Goal: Use online tool/utility: Utilize a website feature to perform a specific function

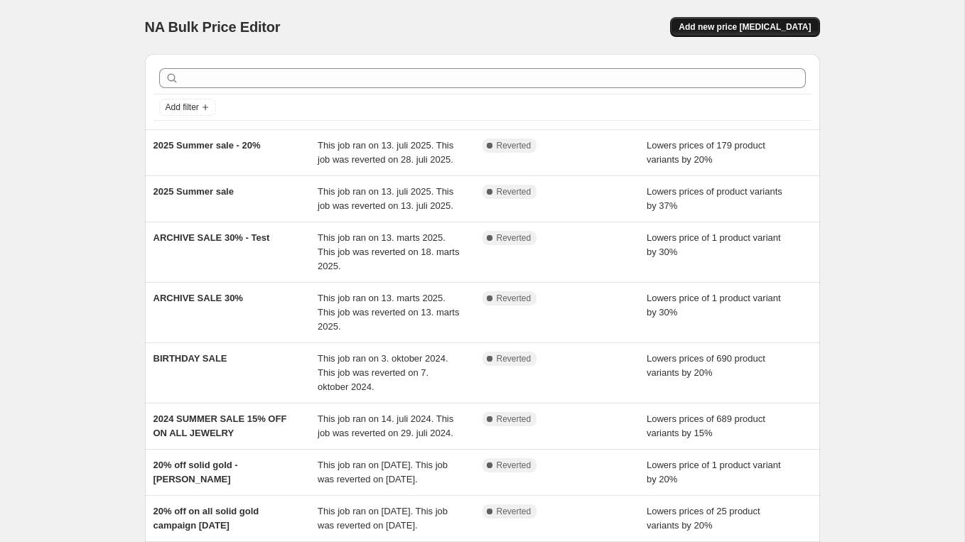
click at [750, 29] on span "Add new price [MEDICAL_DATA]" at bounding box center [745, 26] width 132 height 11
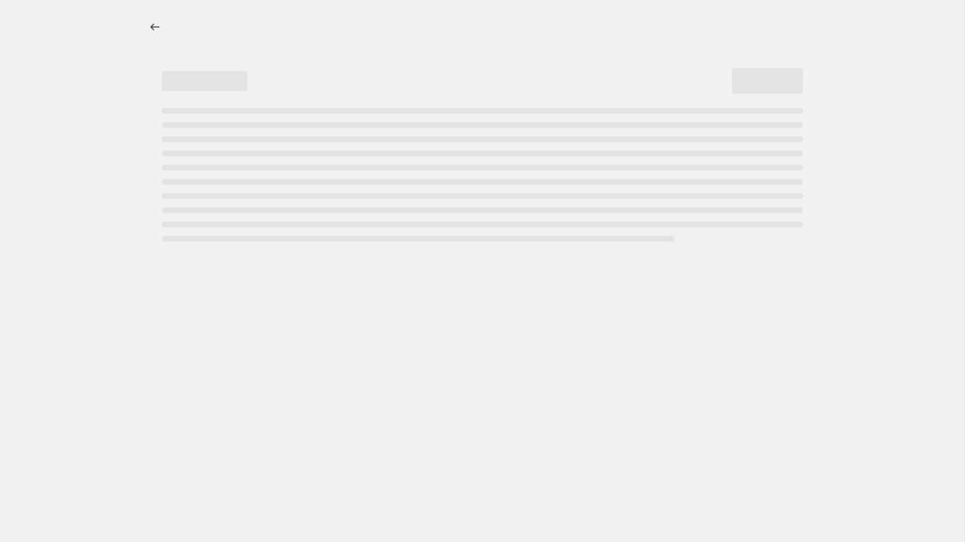
select select "percentage"
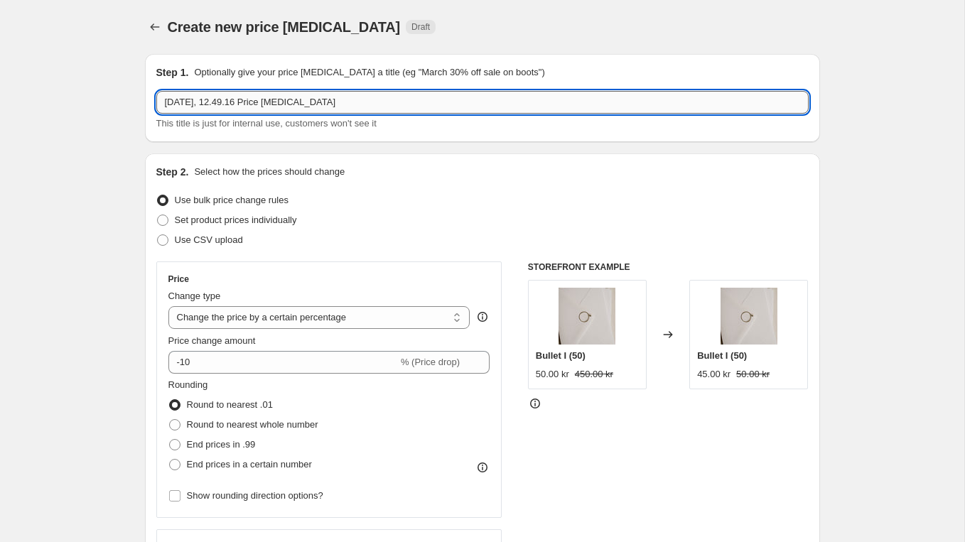
click at [225, 103] on input "30. sep. 2025, 12.49.16 Price change job" at bounding box center [482, 102] width 652 height 23
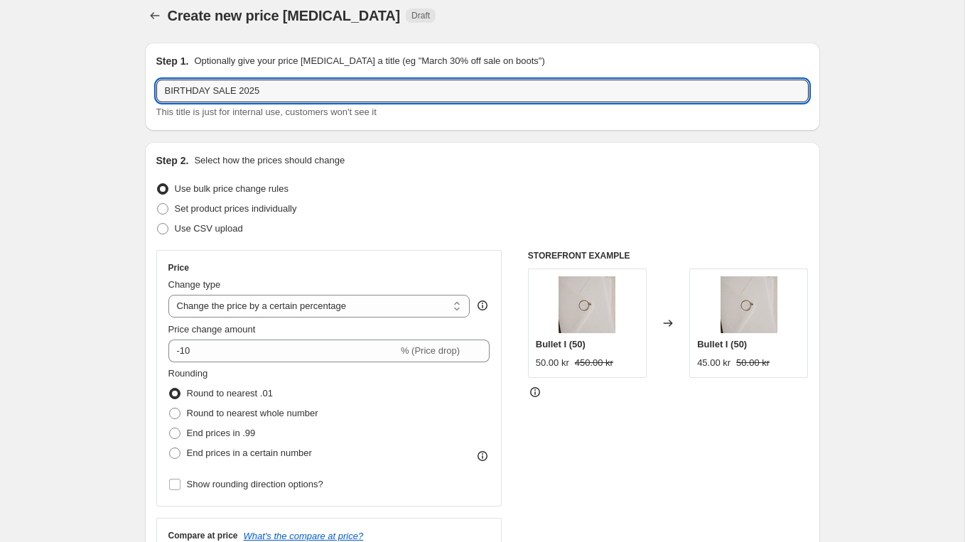
scroll to position [41, 0]
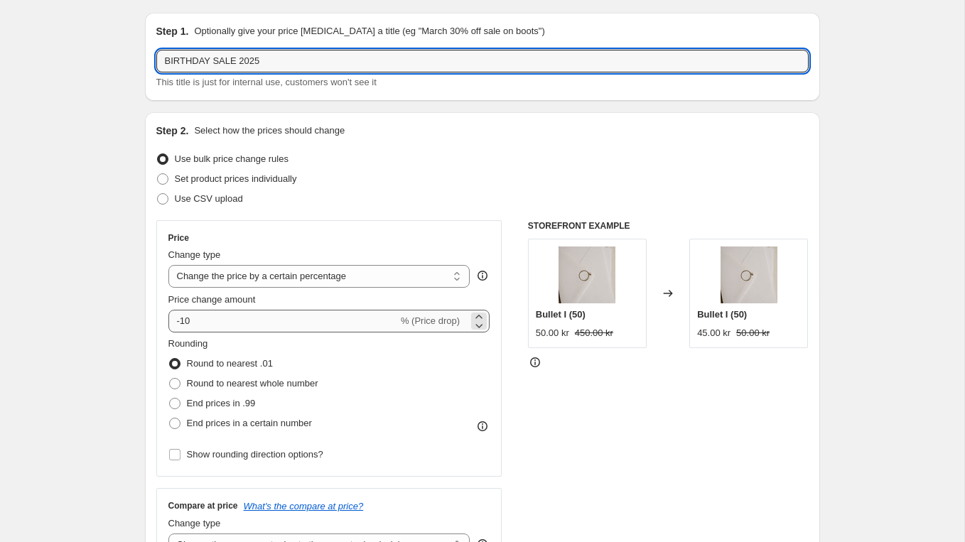
type input "BIRTHDAY SALE 2025"
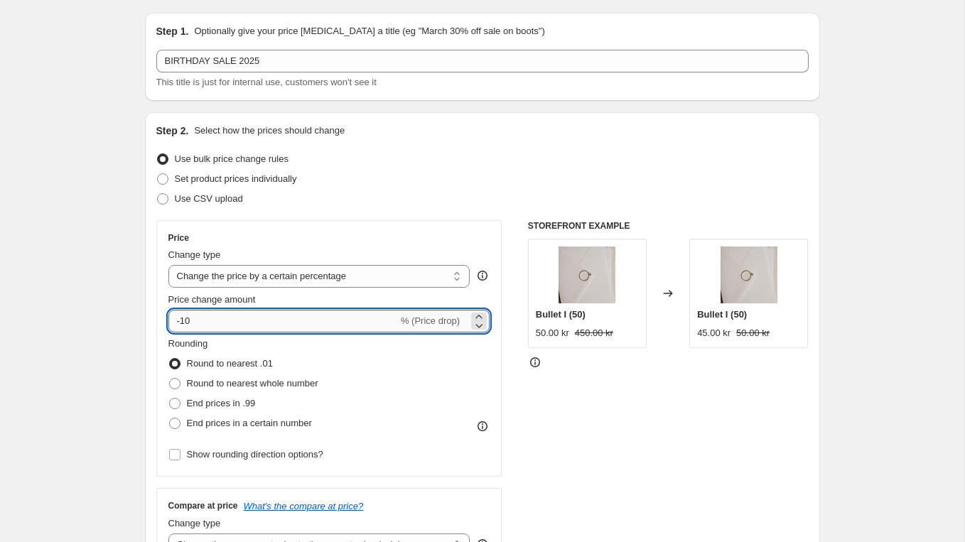
click at [203, 320] on input "-10" at bounding box center [283, 321] width 230 height 23
type input "-1"
type input "-30"
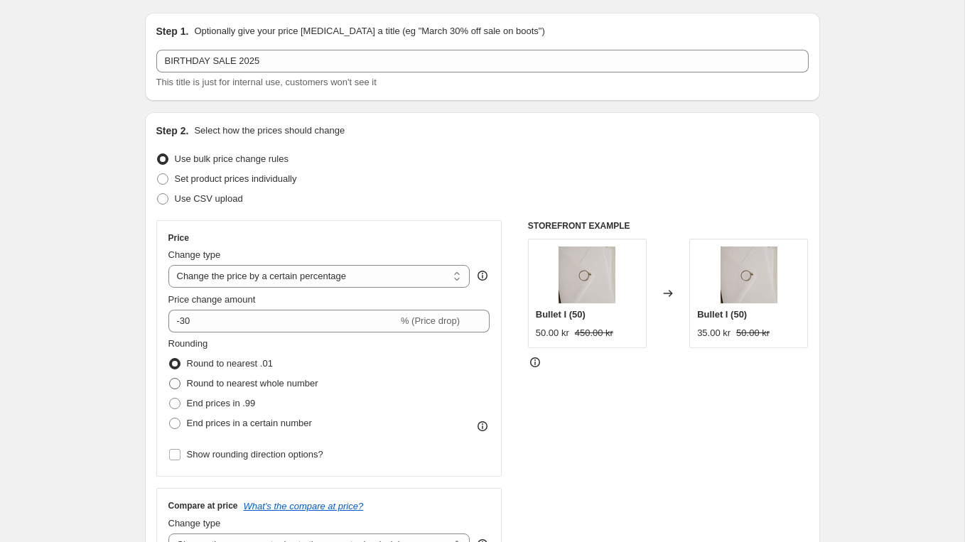
click at [235, 384] on span "Round to nearest whole number" at bounding box center [252, 383] width 131 height 11
click at [170, 379] on input "Round to nearest whole number" at bounding box center [169, 378] width 1 height 1
radio input "true"
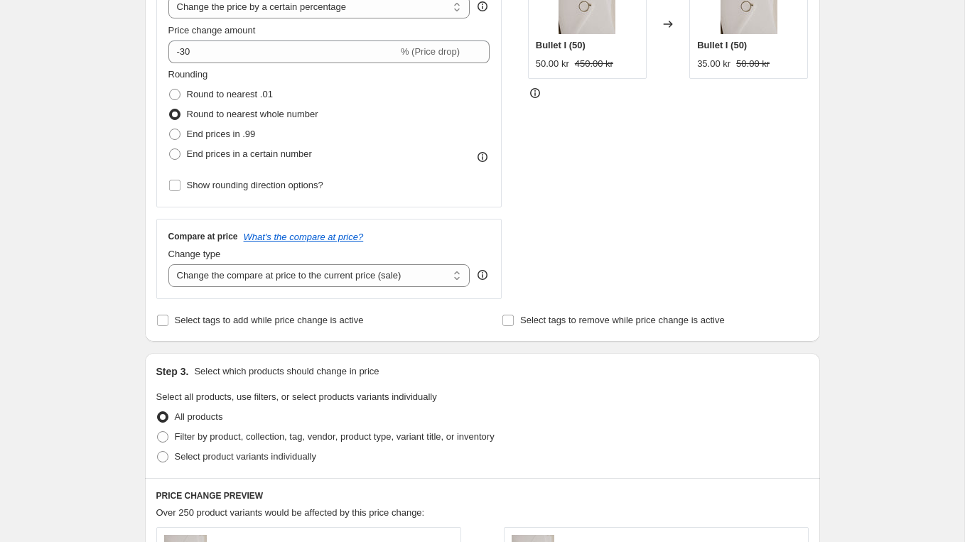
scroll to position [295, 0]
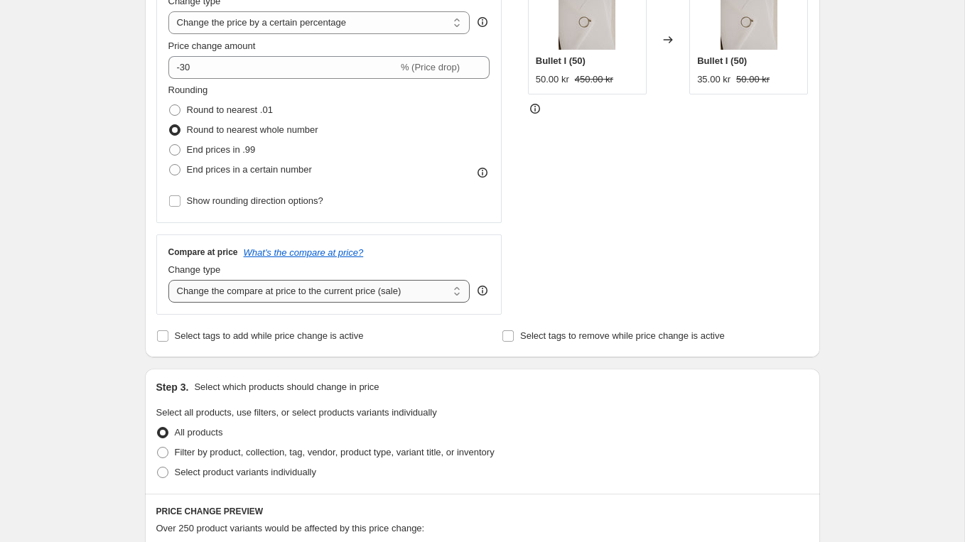
click at [280, 293] on select "Change the compare at price to the current price (sale) Change the compare at p…" at bounding box center [319, 291] width 302 height 23
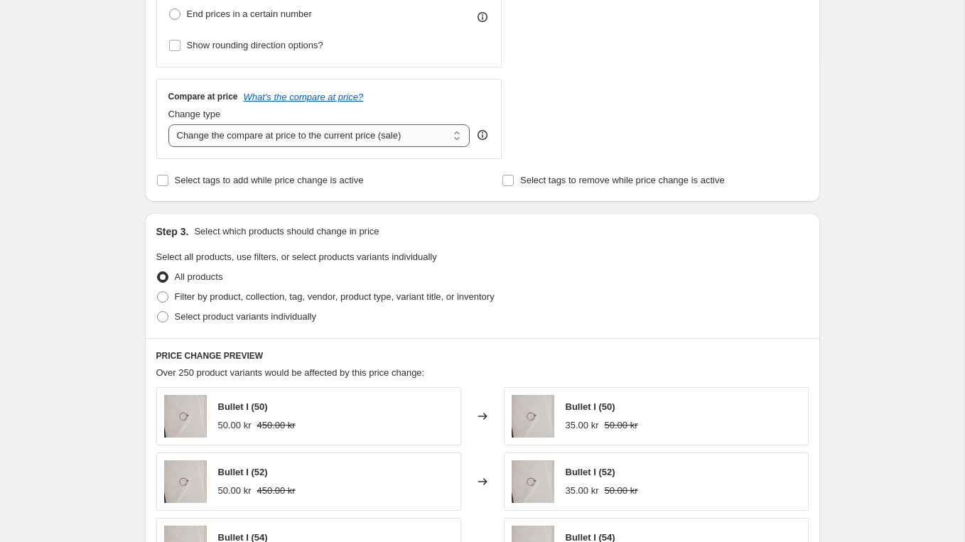
scroll to position [453, 0]
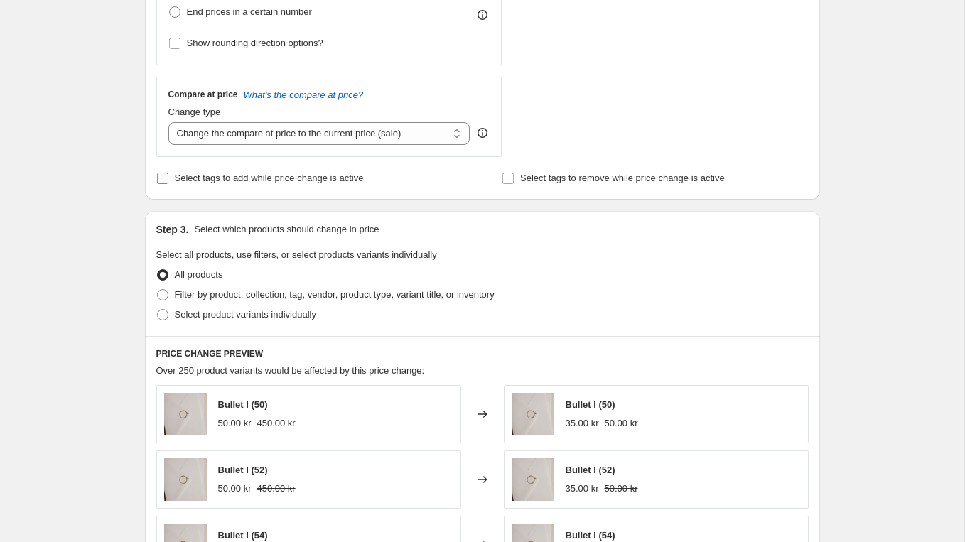
click at [340, 183] on label "Select tags to add while price change is active" at bounding box center [259, 178] width 207 height 20
click at [168, 183] on input "Select tags to add while price change is active" at bounding box center [162, 178] width 11 height 11
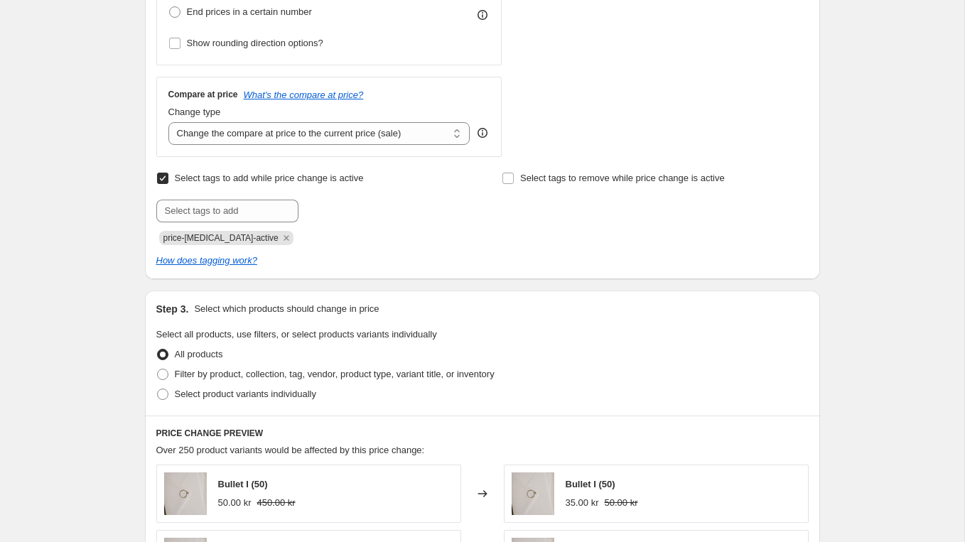
click at [338, 176] on span "Select tags to add while price change is active" at bounding box center [269, 178] width 189 height 11
click at [168, 176] on input "Select tags to add while price change is active" at bounding box center [162, 178] width 11 height 11
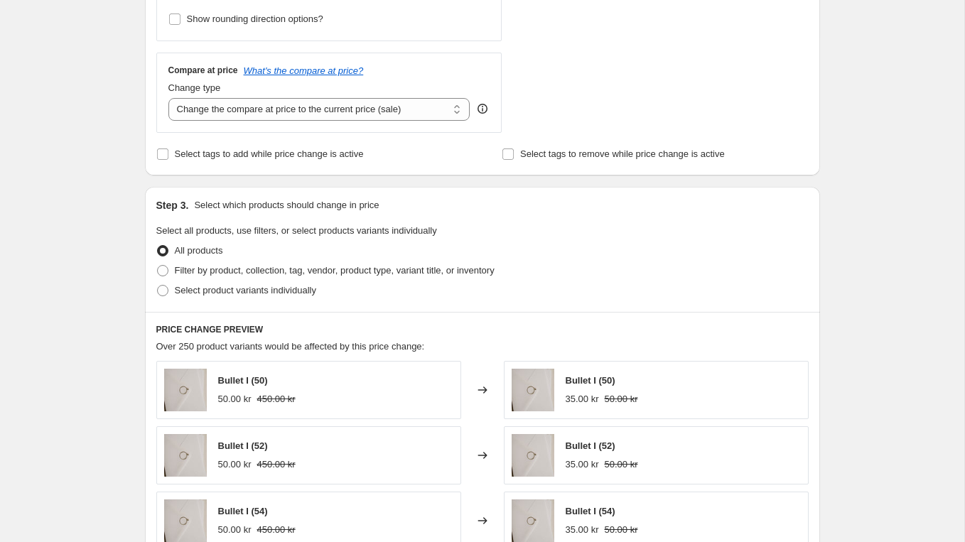
scroll to position [477, 0]
click at [272, 159] on label "Select tags to add while price change is active" at bounding box center [259, 154] width 207 height 20
click at [168, 159] on input "Select tags to add while price change is active" at bounding box center [162, 153] width 11 height 11
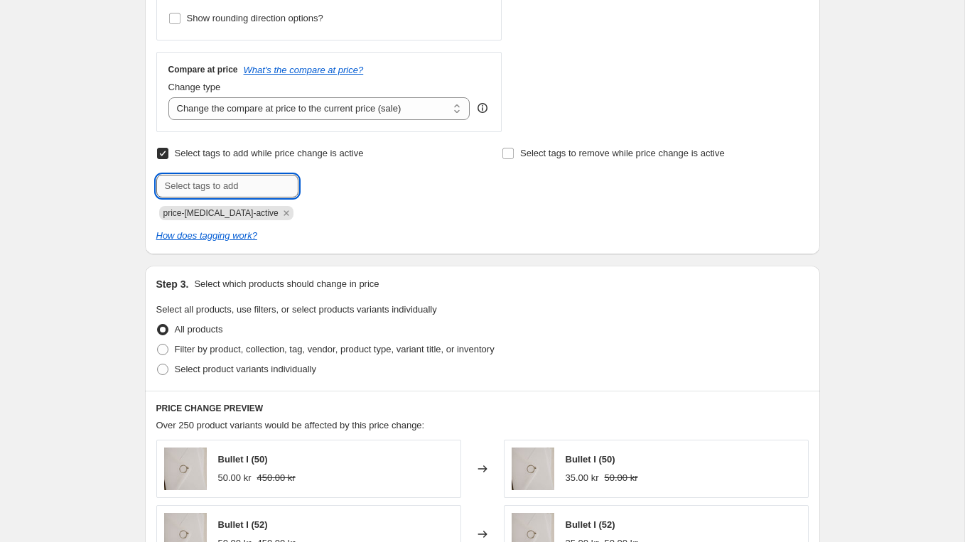
click at [254, 180] on input "text" at bounding box center [227, 186] width 142 height 23
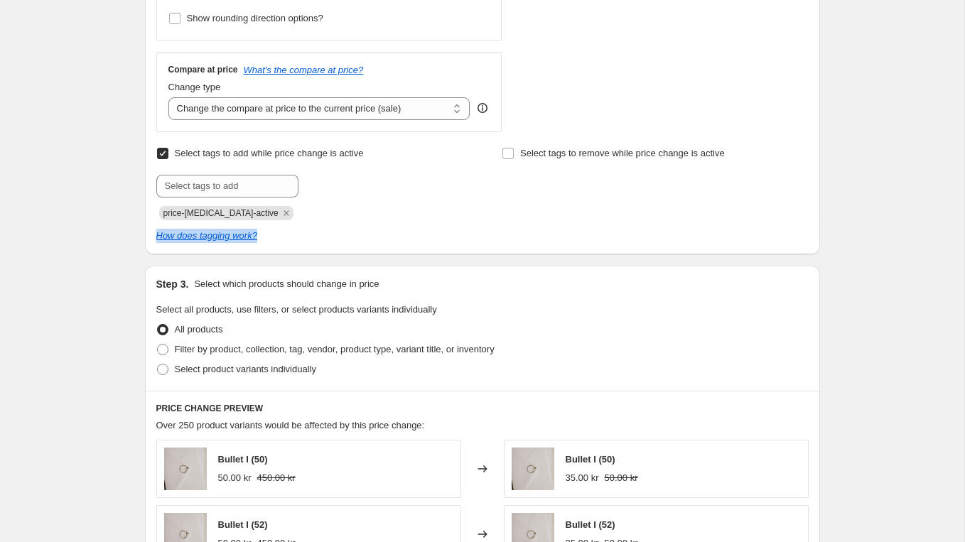
click at [163, 154] on input "Select tags to add while price change is active" at bounding box center [162, 153] width 11 height 11
checkbox input "false"
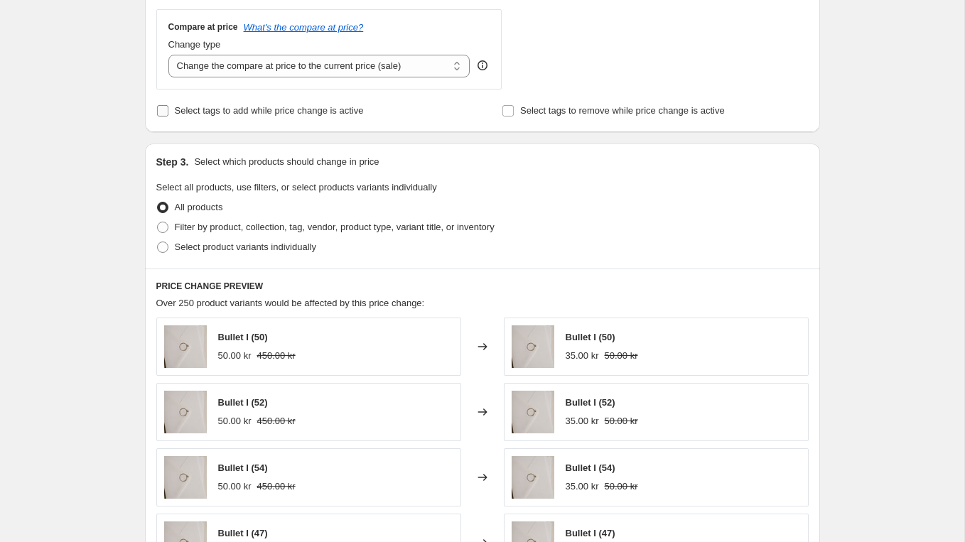
scroll to position [590, 0]
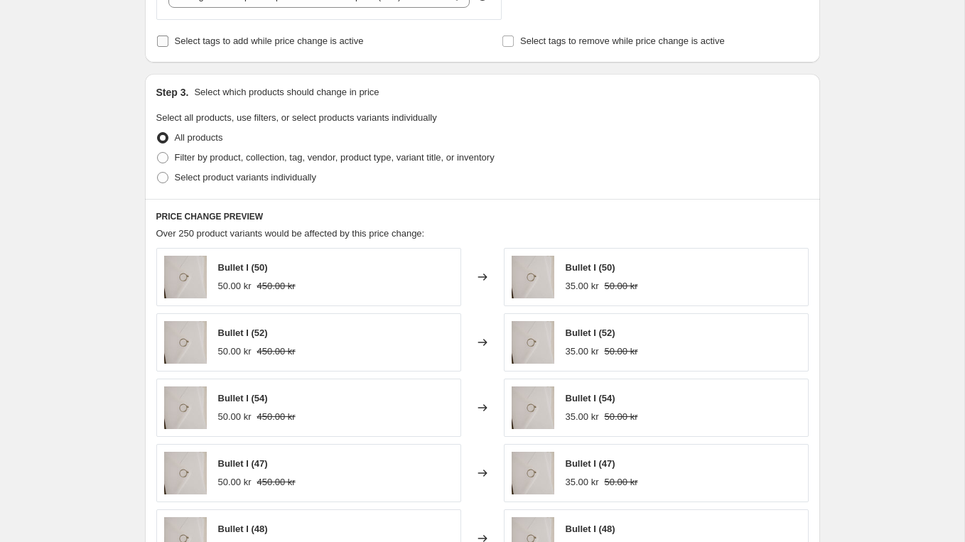
click at [163, 155] on span at bounding box center [162, 157] width 11 height 11
click at [158, 153] on input "Filter by product, collection, tag, vendor, product type, variant title, or inv…" at bounding box center [157, 152] width 1 height 1
radio input "true"
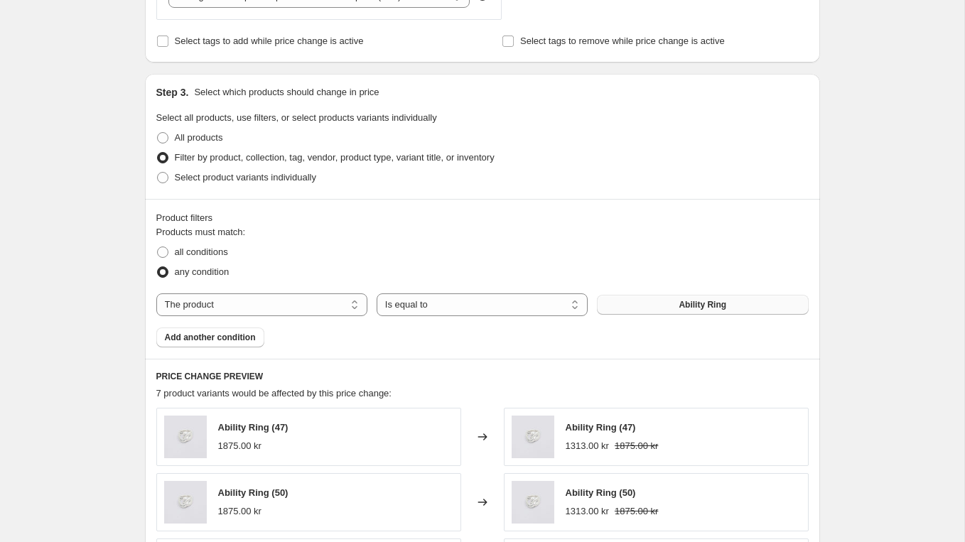
click at [679, 304] on span "Ability Ring" at bounding box center [703, 304] width 48 height 11
click at [293, 305] on select "The product The product's collection The product's tag The product's vendor The…" at bounding box center [261, 304] width 211 height 23
select select "tag"
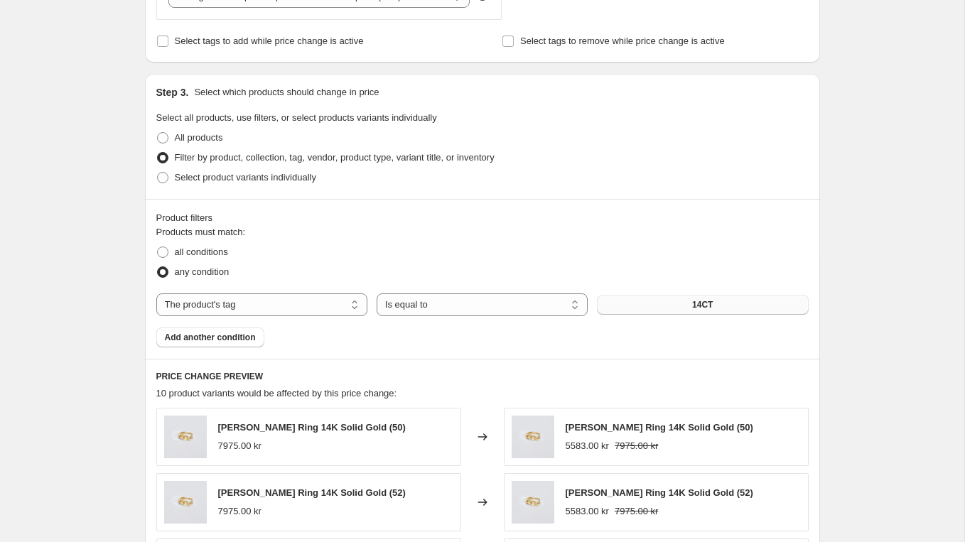
click at [692, 305] on span "14CT" at bounding box center [702, 304] width 21 height 11
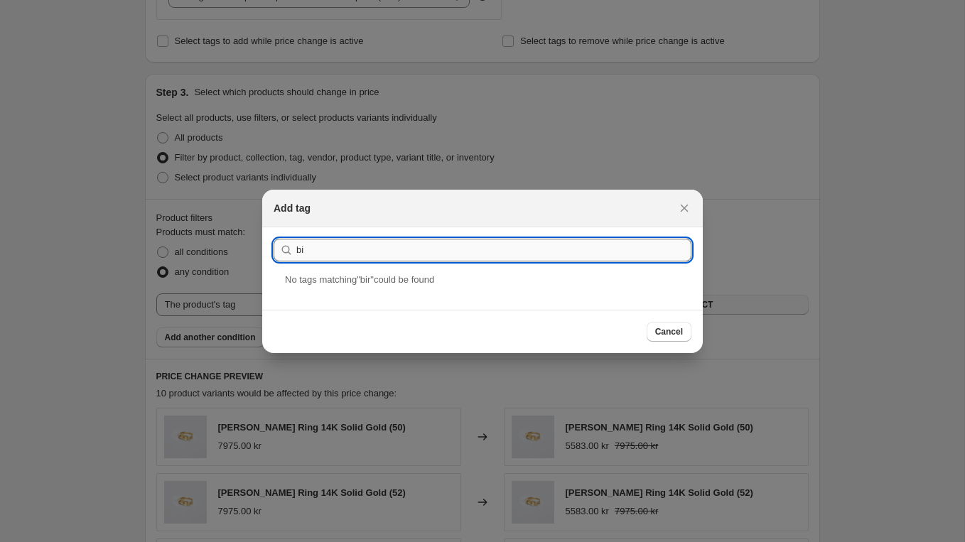
type input "b"
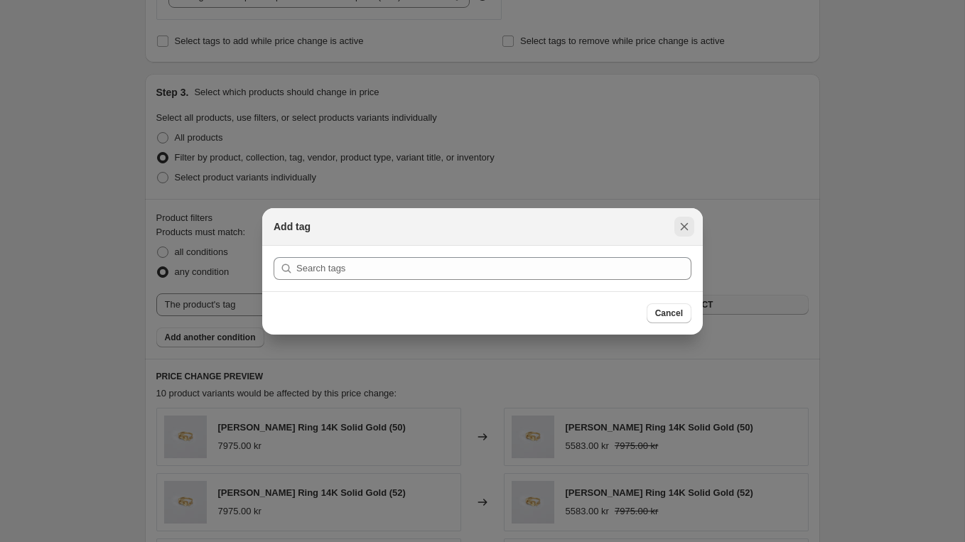
click at [685, 225] on icon "Close" at bounding box center [684, 227] width 14 height 14
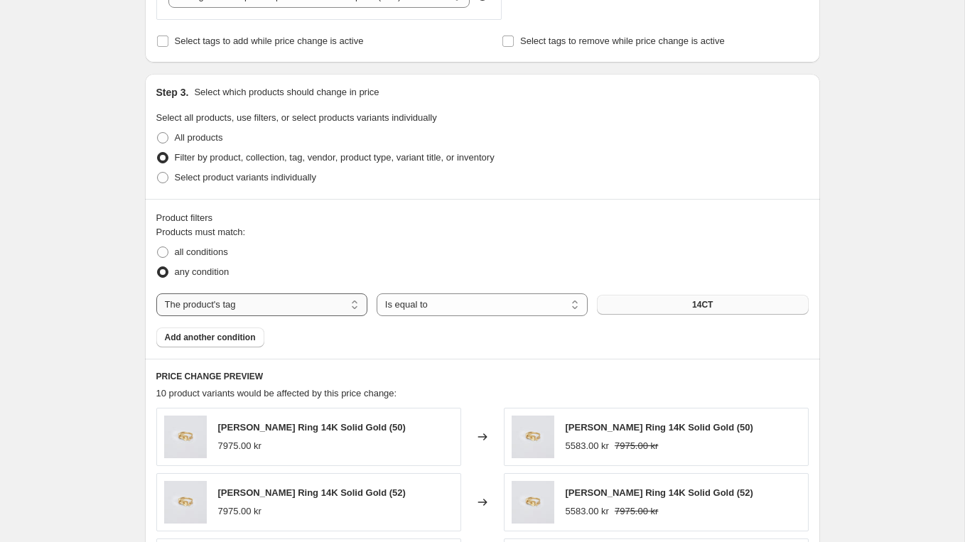
click at [284, 299] on select "The product The product's collection The product's tag The product's vendor The…" at bounding box center [261, 304] width 211 height 23
click at [156, 293] on select "The product The product's collection The product's tag The product's vendor The…" at bounding box center [261, 304] width 211 height 23
click at [648, 308] on button "14CT" at bounding box center [702, 305] width 211 height 20
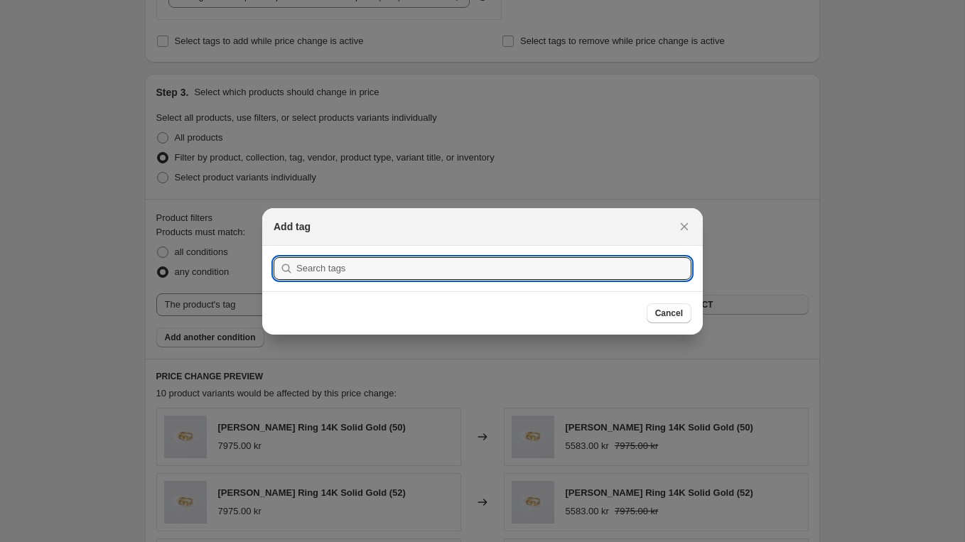
scroll to position [0, 0]
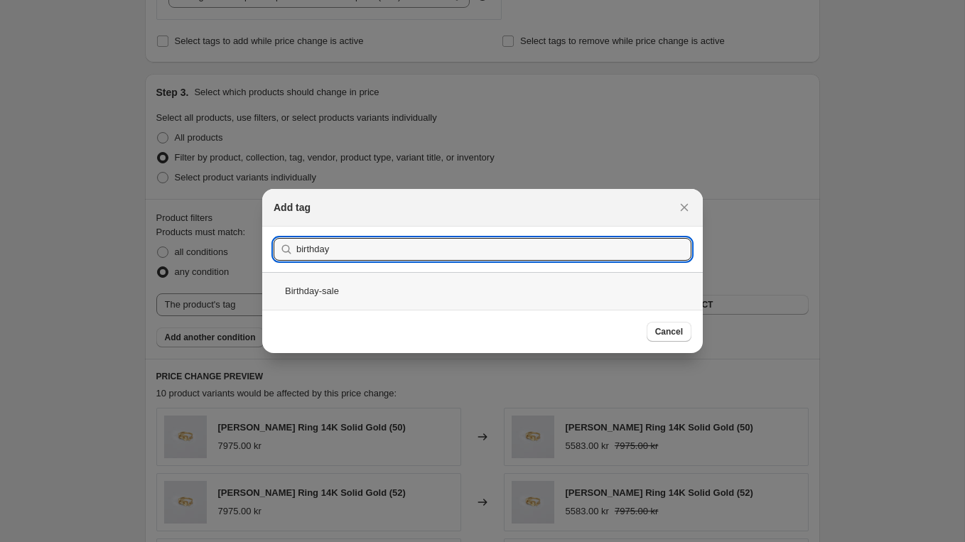
type input "birthday"
click at [376, 284] on div "Birthday-sale" at bounding box center [482, 291] width 441 height 38
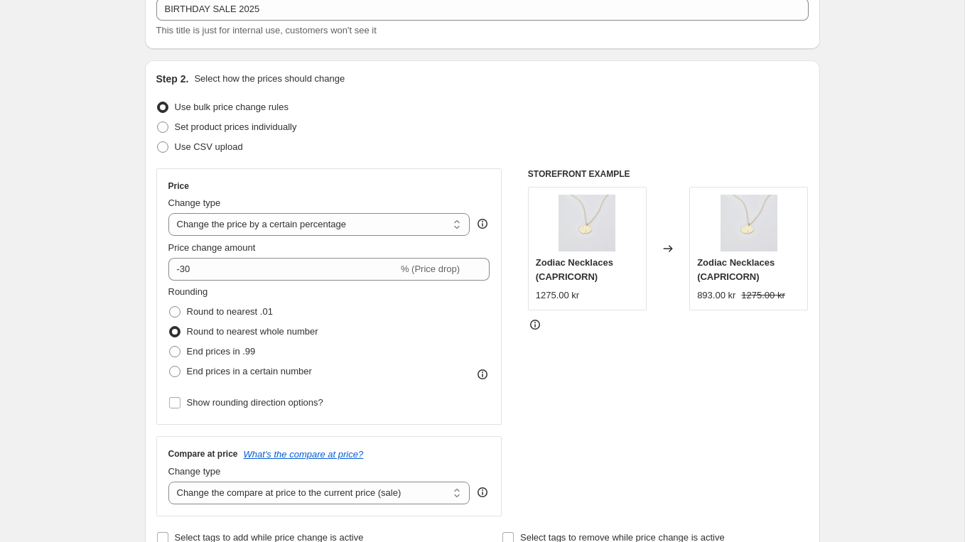
scroll to position [94, 0]
click at [178, 369] on span at bounding box center [174, 370] width 11 height 11
click at [170, 366] on input "End prices in a certain number" at bounding box center [169, 365] width 1 height 1
radio input "true"
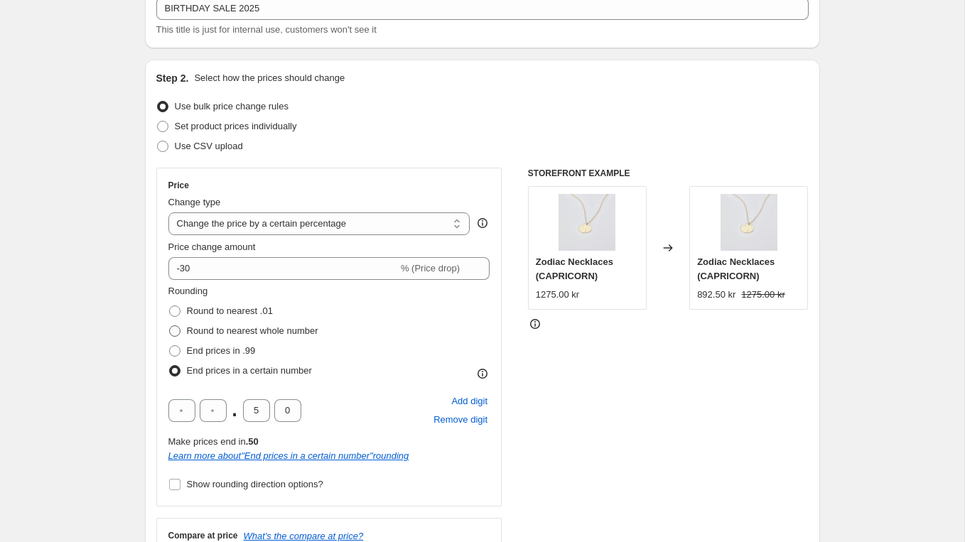
click at [173, 328] on span at bounding box center [174, 330] width 11 height 11
click at [170, 326] on input "Round to nearest whole number" at bounding box center [169, 325] width 1 height 1
radio input "true"
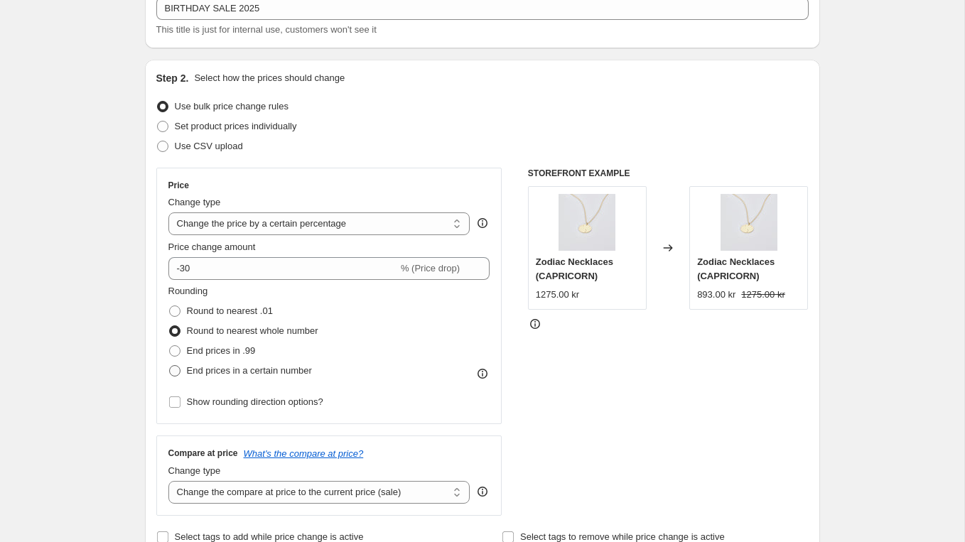
click at [176, 371] on span at bounding box center [174, 370] width 11 height 11
click at [170, 366] on input "End prices in a certain number" at bounding box center [169, 365] width 1 height 1
radio input "true"
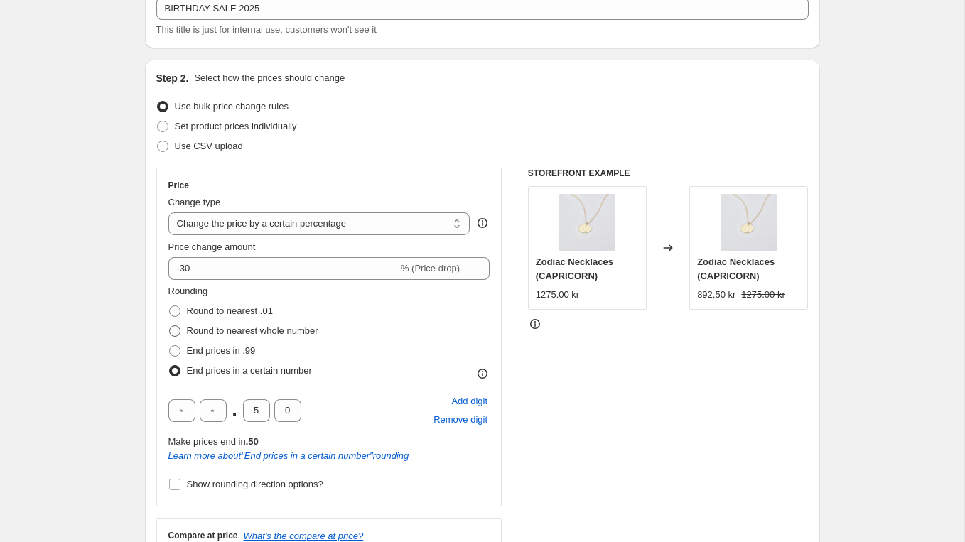
click at [174, 326] on span at bounding box center [174, 330] width 11 height 11
click at [170, 326] on input "Round to nearest whole number" at bounding box center [169, 325] width 1 height 1
radio input "true"
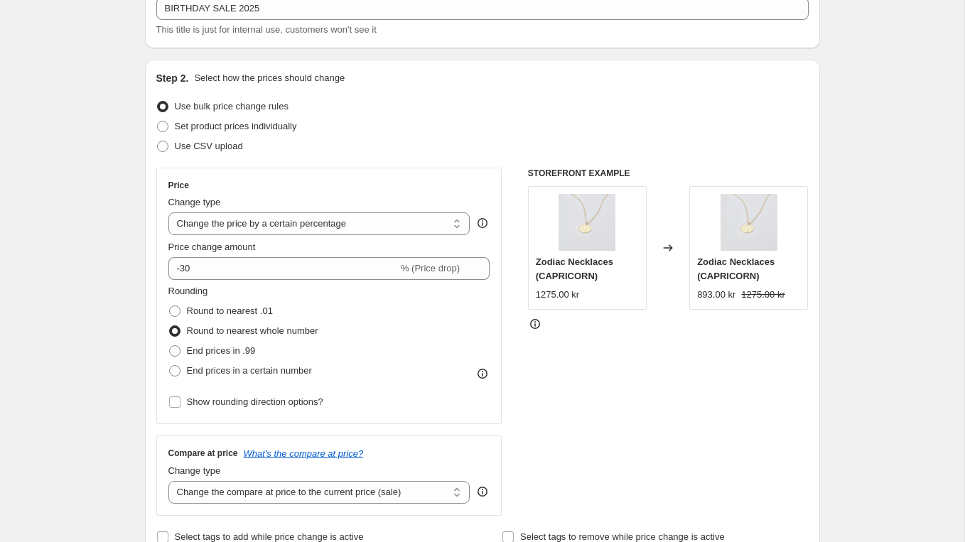
scroll to position [98, 0]
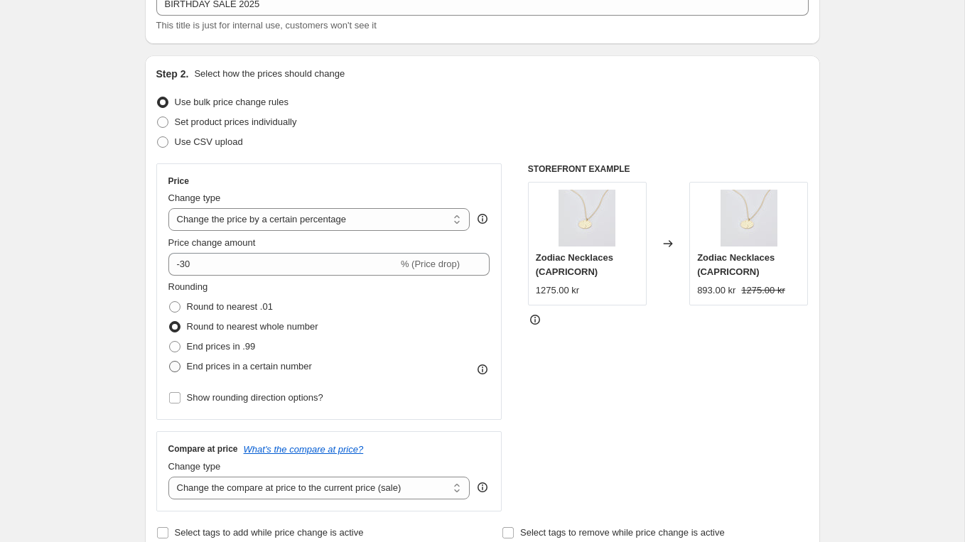
click at [175, 362] on span at bounding box center [174, 366] width 11 height 11
click at [170, 362] on input "End prices in a certain number" at bounding box center [169, 361] width 1 height 1
radio input "true"
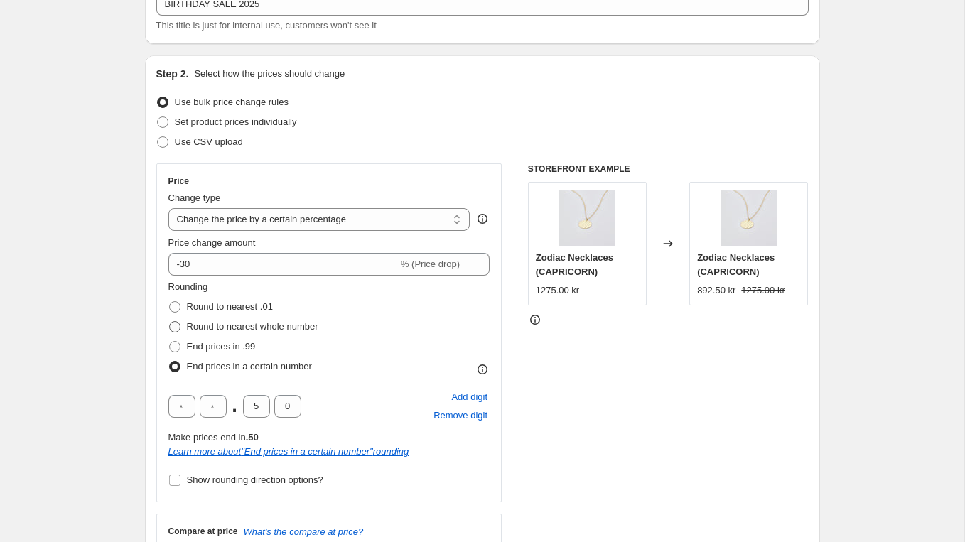
click at [176, 324] on span at bounding box center [174, 326] width 11 height 11
click at [170, 322] on input "Round to nearest whole number" at bounding box center [169, 321] width 1 height 1
radio input "true"
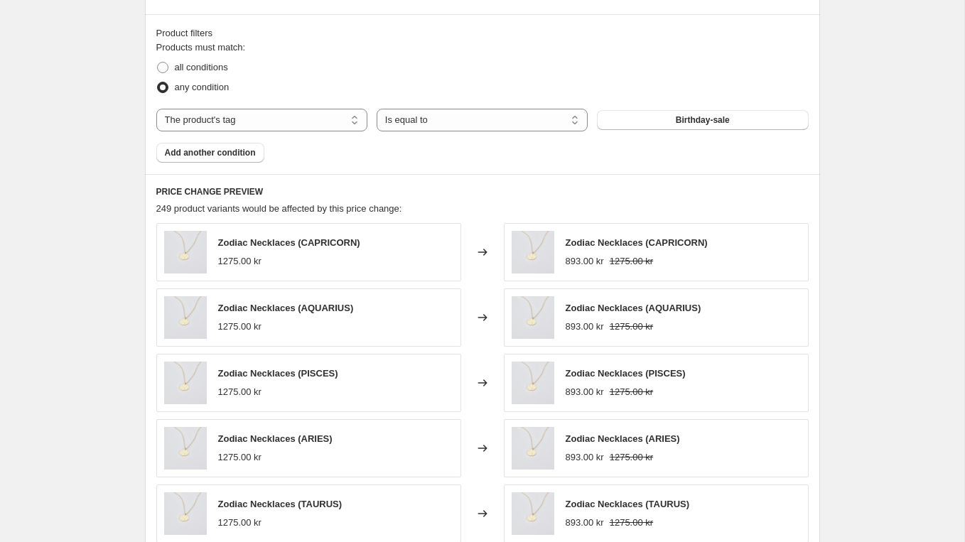
scroll to position [1032, 0]
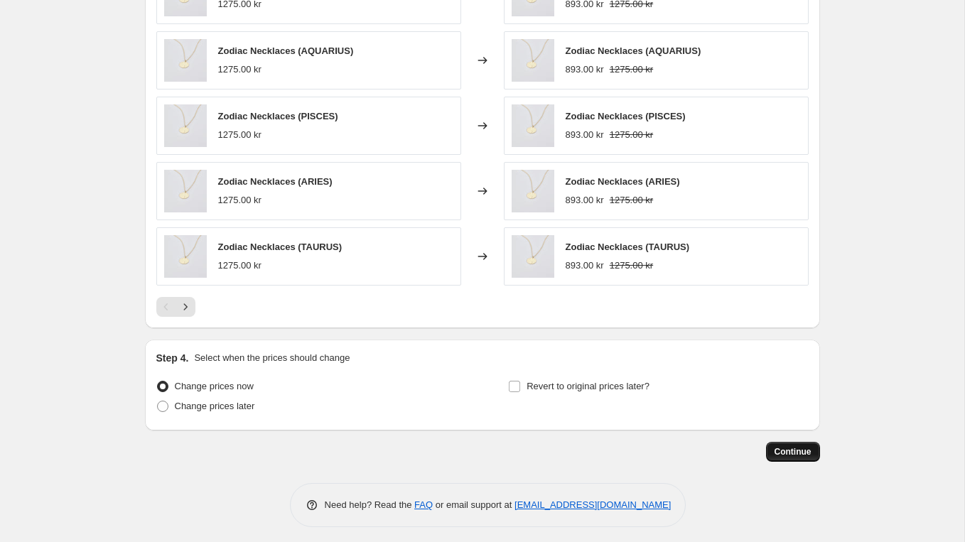
click at [788, 446] on span "Continue" at bounding box center [792, 451] width 37 height 11
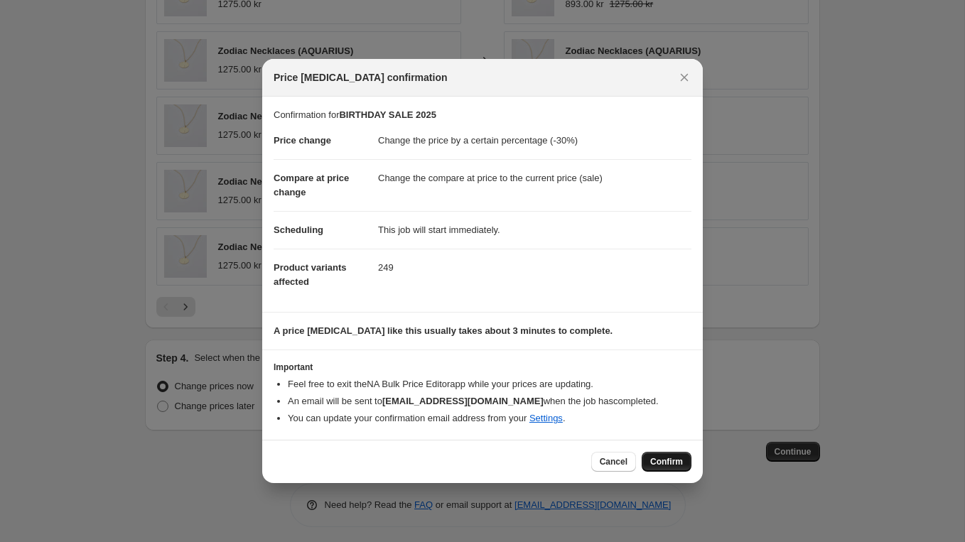
click at [669, 456] on span "Confirm" at bounding box center [666, 461] width 33 height 11
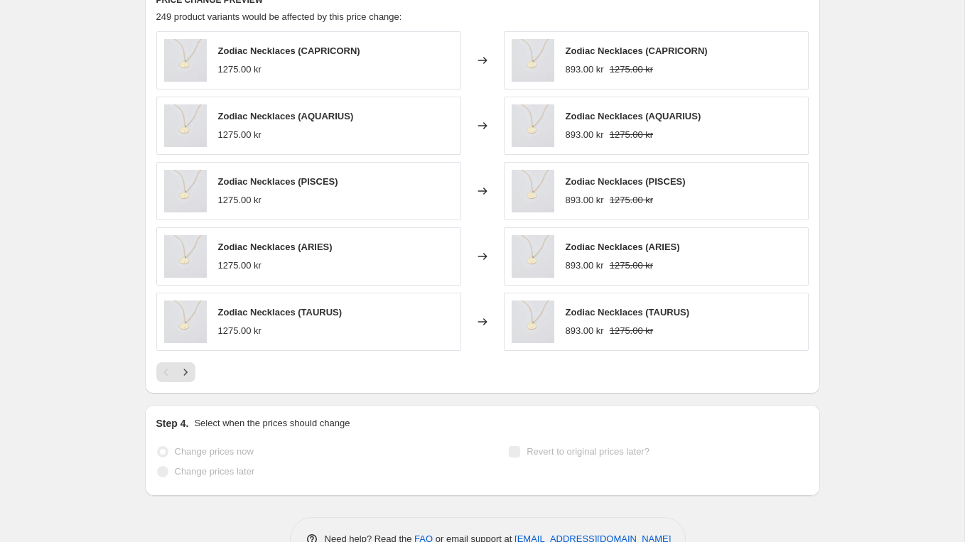
scroll to position [1068, 0]
select select "percentage"
select select "tag"
